Goal: Navigation & Orientation: Find specific page/section

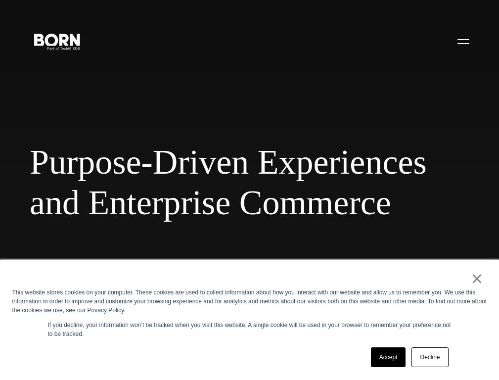
click at [388, 357] on link "Accept" at bounding box center [388, 357] width 35 height 20
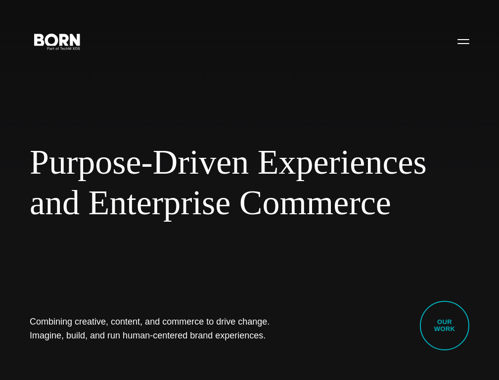
click at [452, 326] on link "Our Work" at bounding box center [444, 325] width 49 height 49
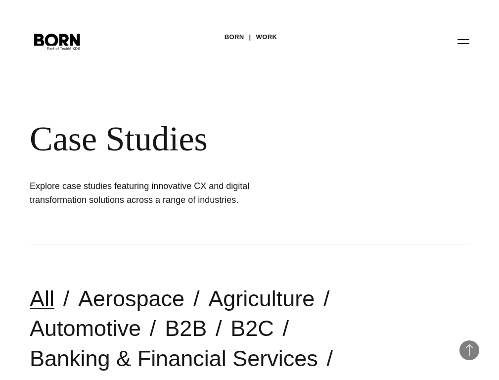
scroll to position [634, 0]
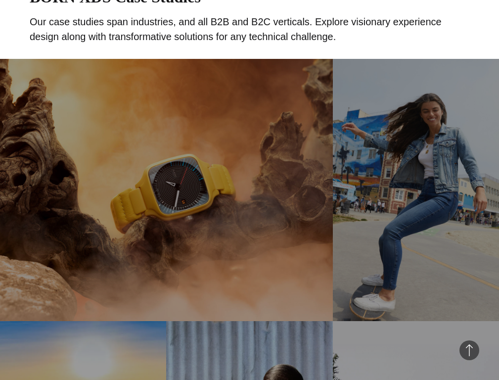
click at [166, 65] on link "Rado Upgraded Experience Through UI/UX and Content Strategy BORN developed Rado…" at bounding box center [166, 190] width 333 height 262
